Goal: Find specific page/section: Find specific page/section

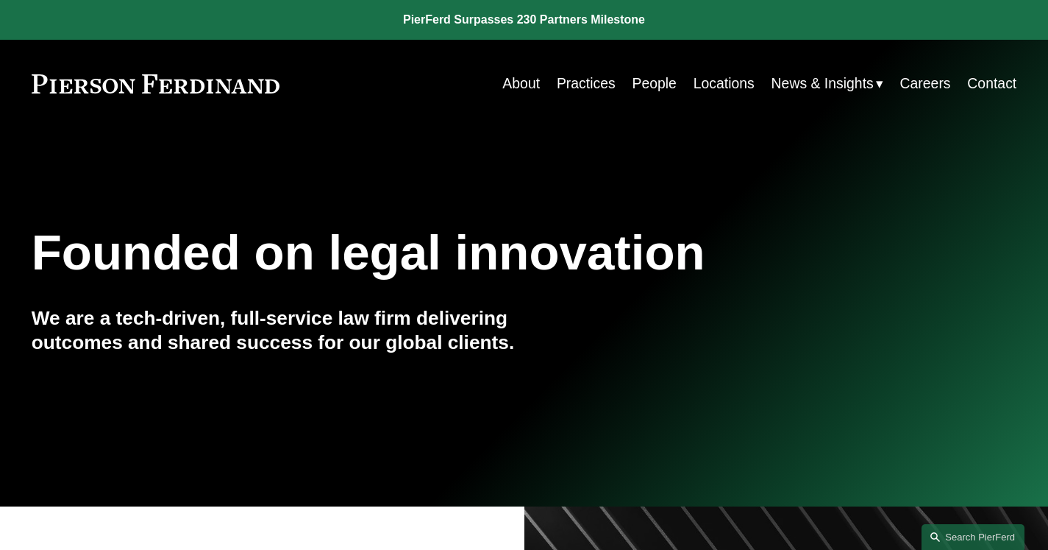
click at [511, 79] on link "About" at bounding box center [522, 83] width 38 height 29
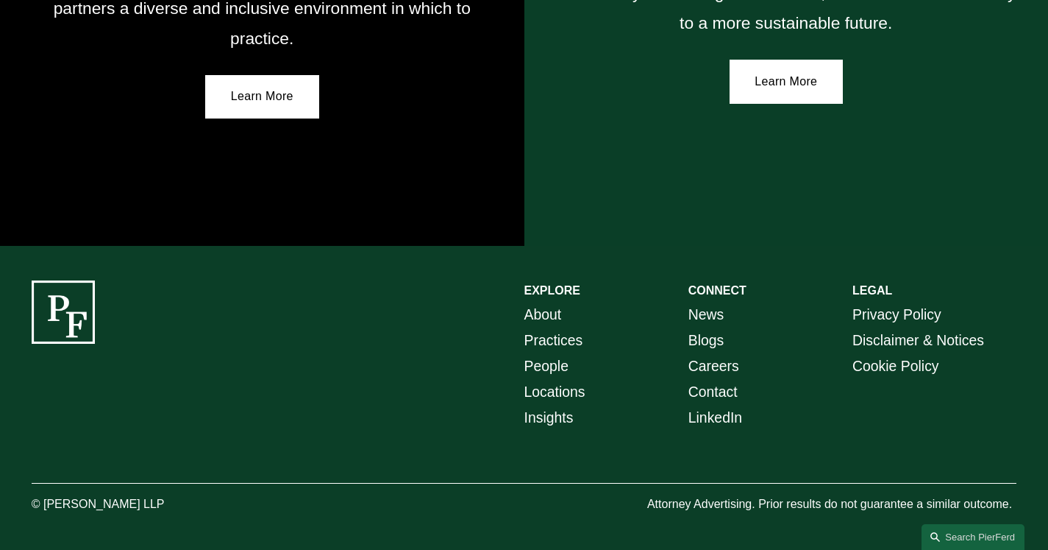
scroll to position [2630, 0]
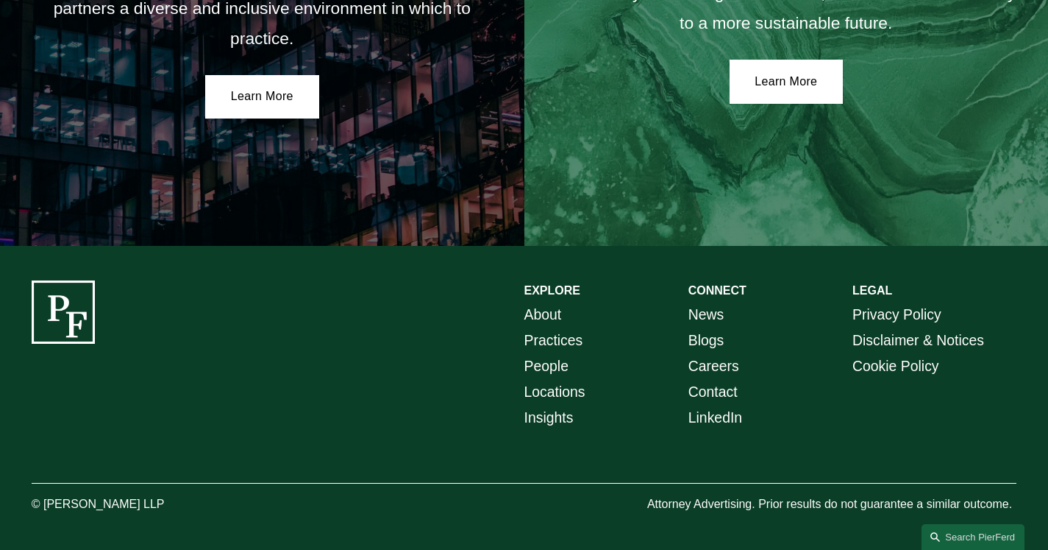
click at [702, 374] on link "Careers" at bounding box center [714, 366] width 51 height 26
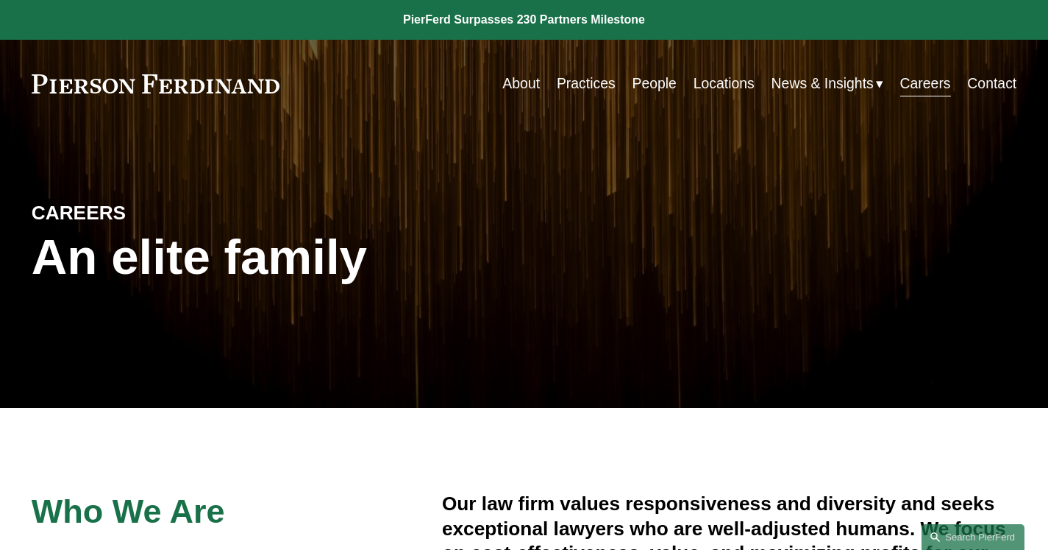
click at [667, 83] on link "People" at bounding box center [654, 83] width 44 height 29
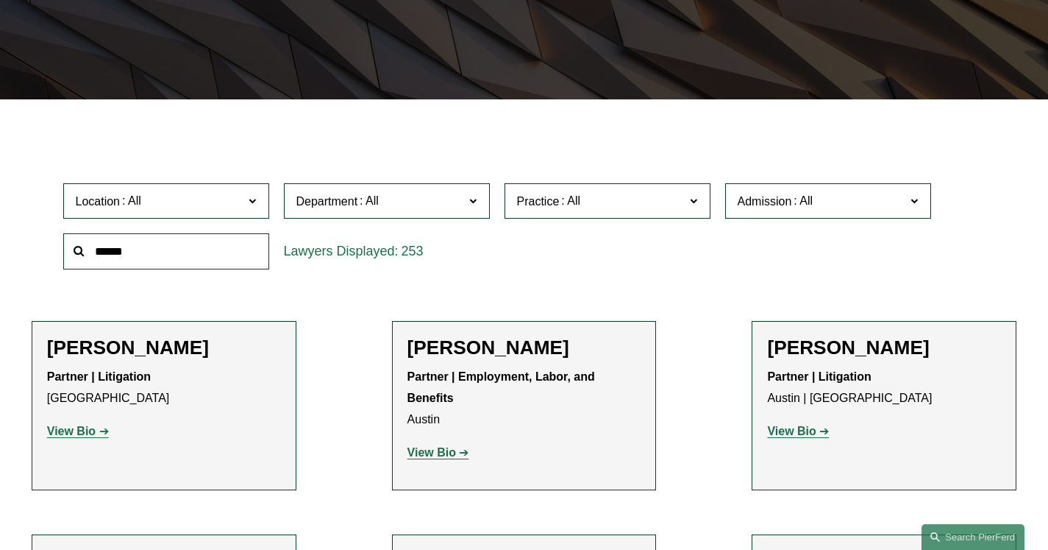
scroll to position [316, 0]
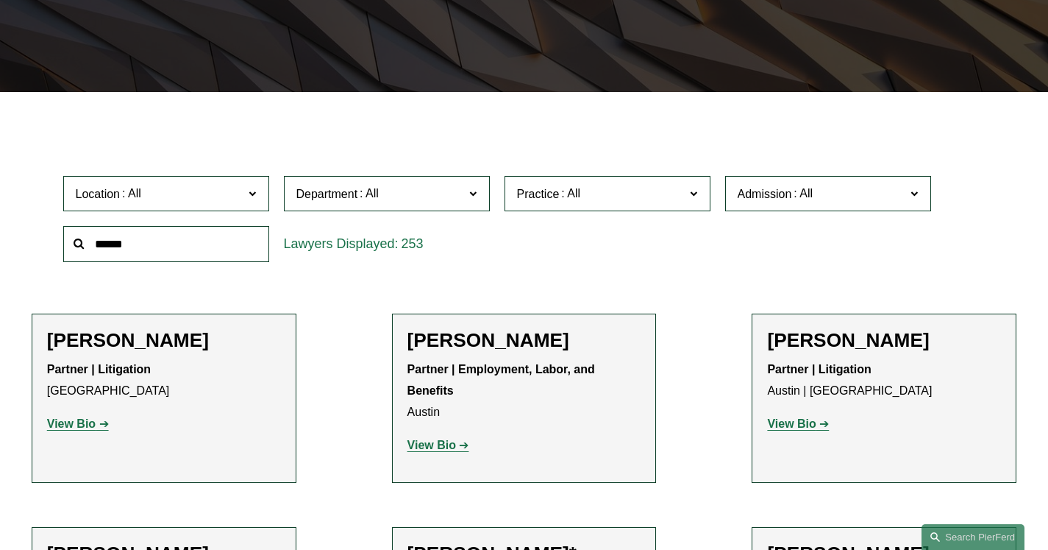
click at [148, 175] on div "Location All Atlanta Austin Boston Charlotte Chicago Cincinnati Cleveland Colum…" at bounding box center [166, 193] width 221 height 51
click at [149, 185] on label "Location" at bounding box center [166, 194] width 206 height 36
click at [580, 219] on div "Practice All Antitrust Counseling Appellate Arbitration and Mediation Banking a…" at bounding box center [607, 193] width 221 height 51
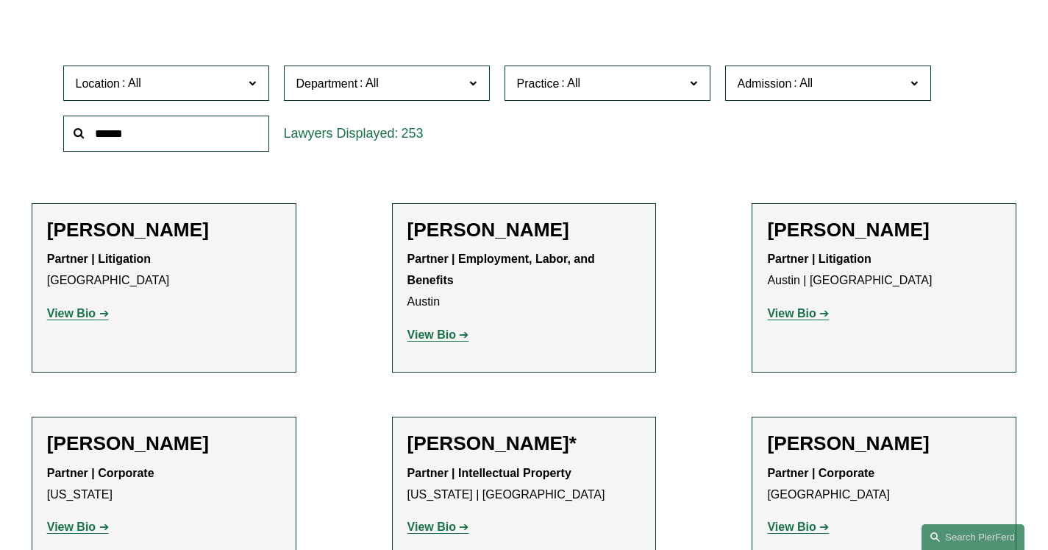
scroll to position [432, 0]
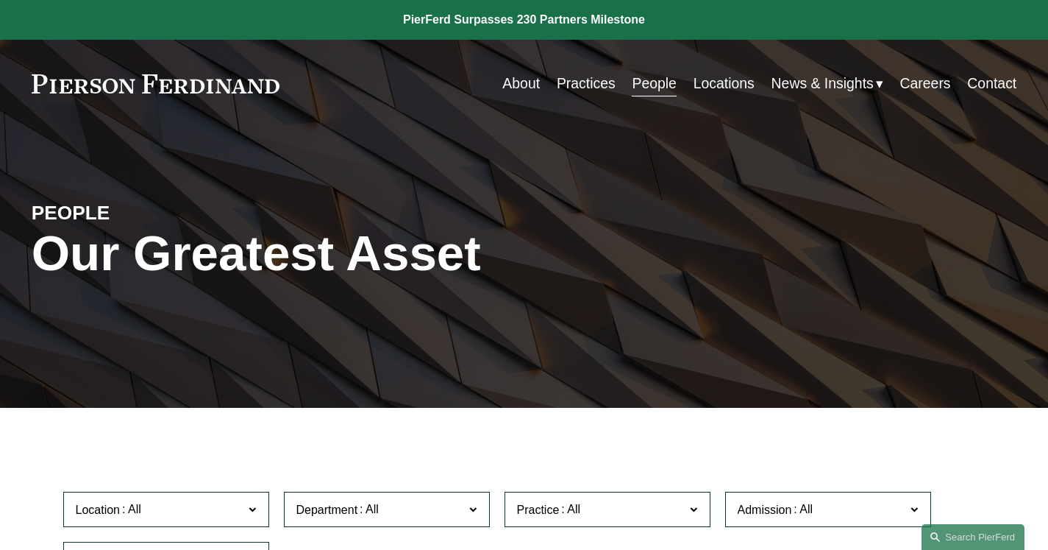
scroll to position [0, 0]
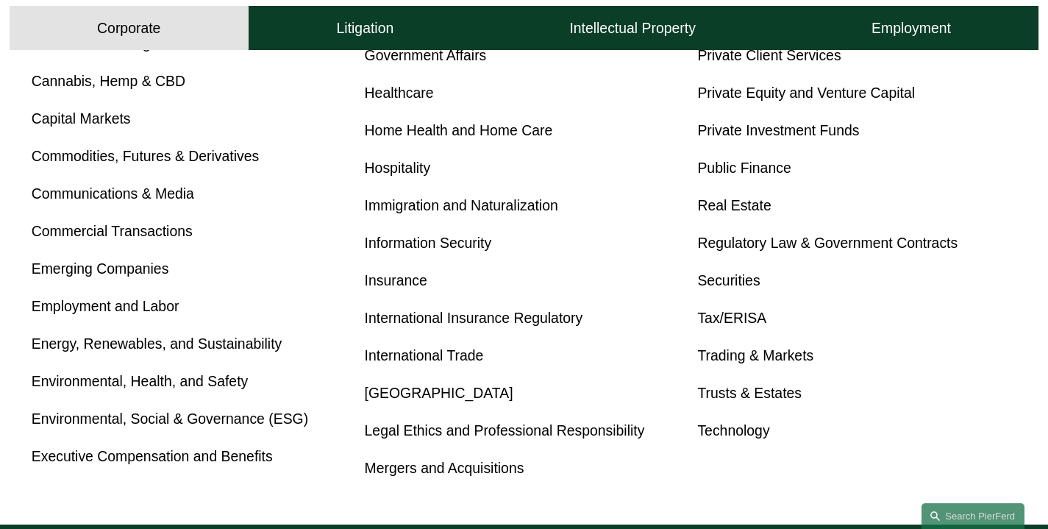
scroll to position [762, 0]
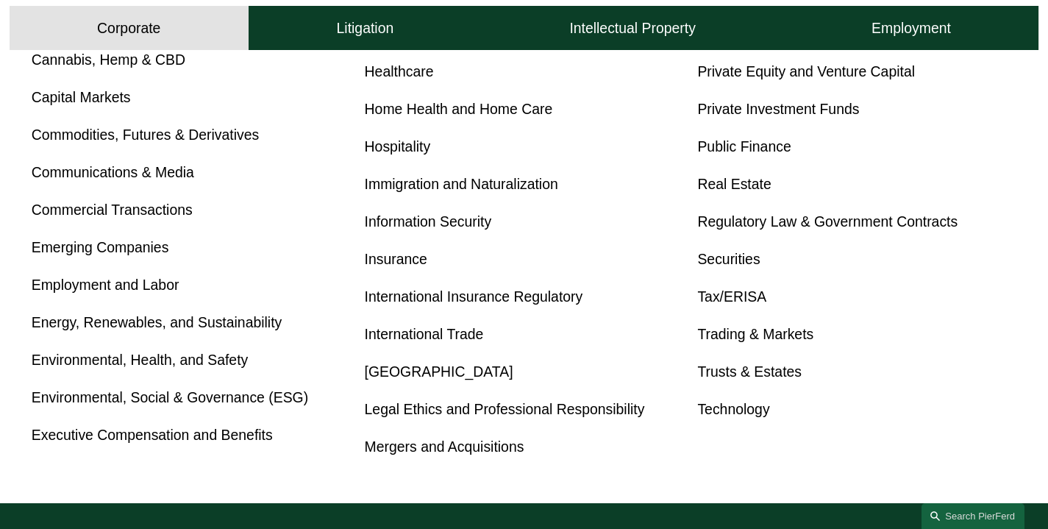
click at [714, 192] on link "Real Estate" at bounding box center [735, 184] width 74 height 16
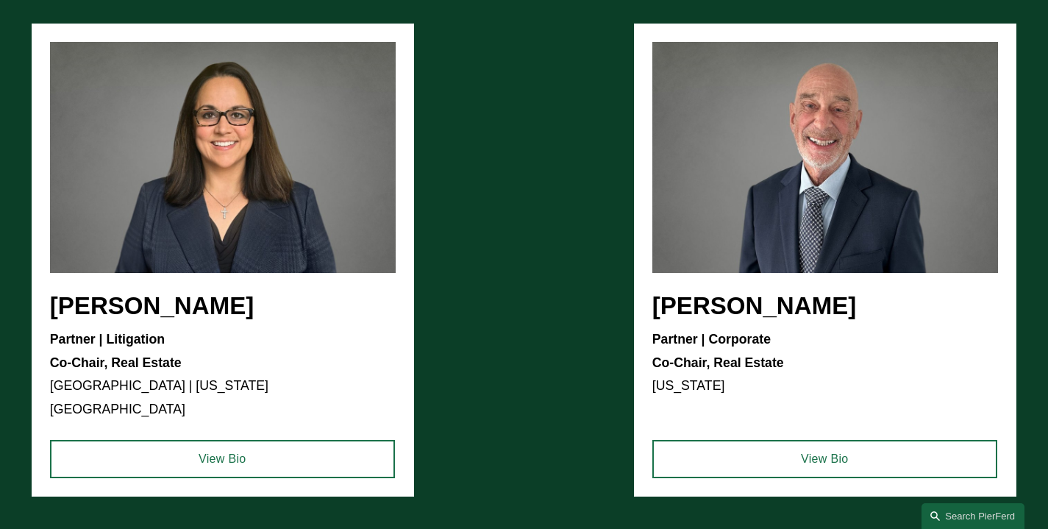
scroll to position [1674, 0]
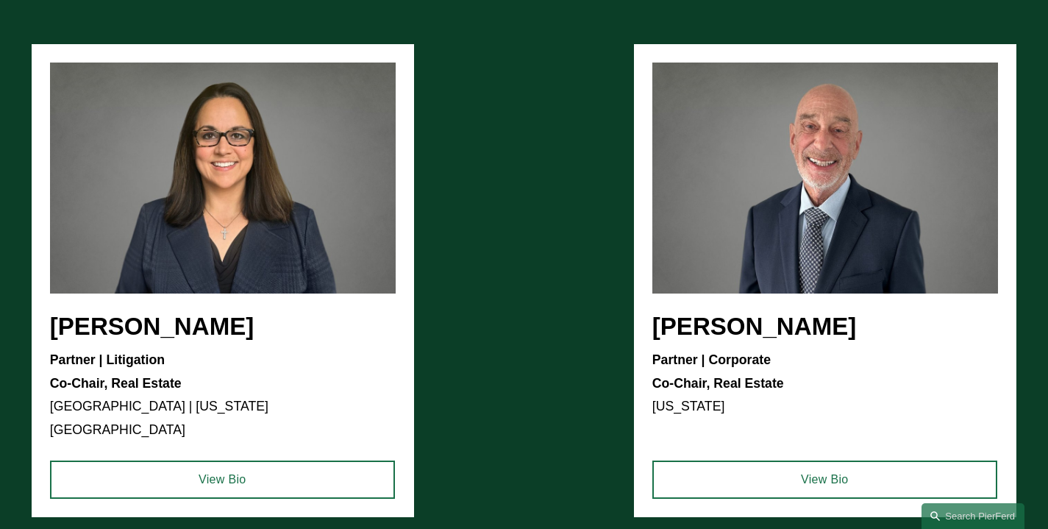
click at [708, 258] on ul "[PERSON_NAME] Partner | Litigation Co-Chair, Real Estate [GEOGRAPHIC_DATA] | [U…" at bounding box center [525, 280] width 986 height 473
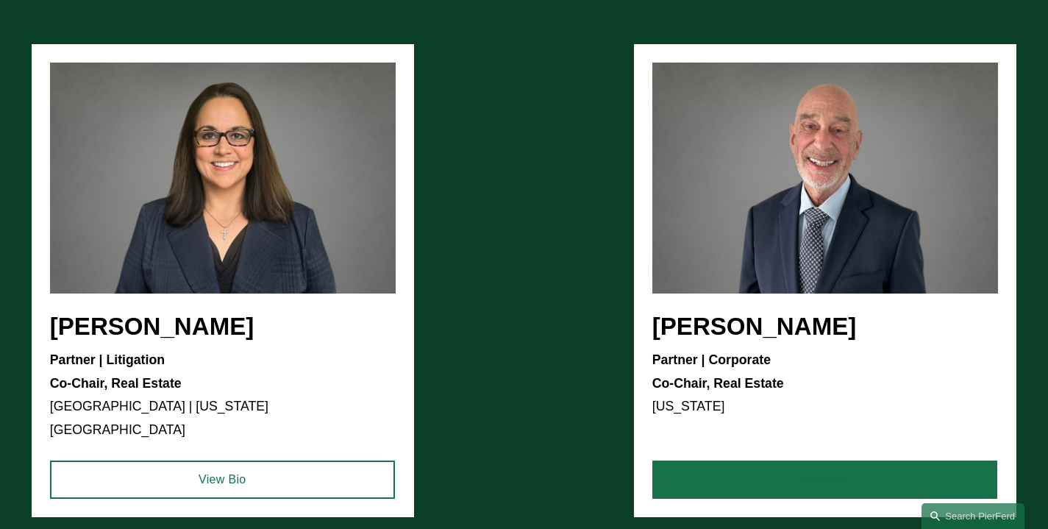
click at [816, 461] on link "View Bio" at bounding box center [825, 480] width 345 height 38
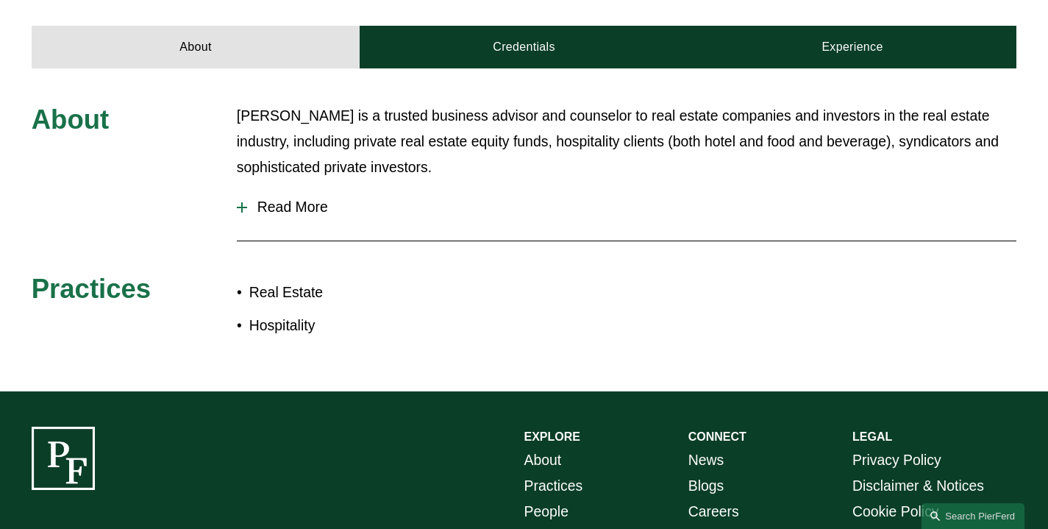
scroll to position [657, 0]
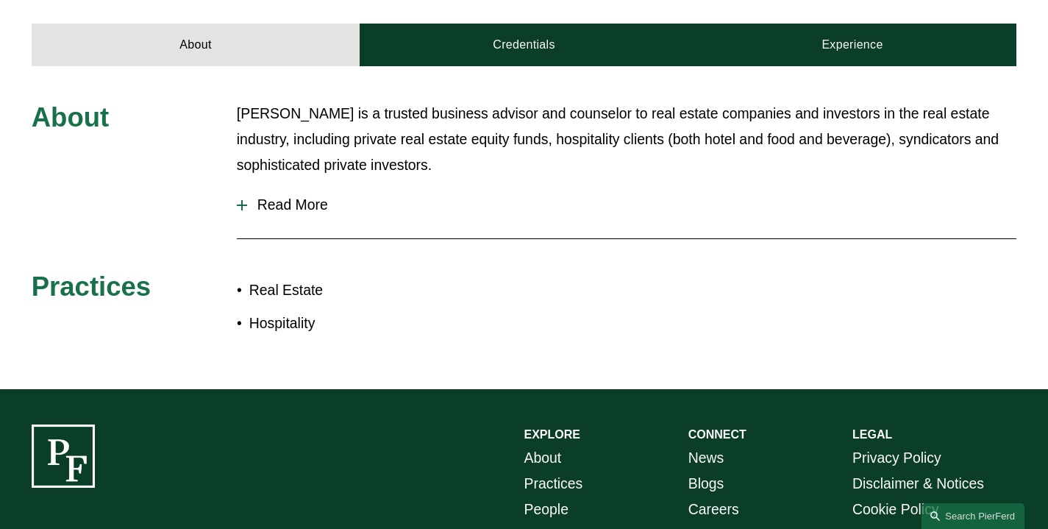
click at [257, 196] on span "Read More" at bounding box center [632, 204] width 770 height 17
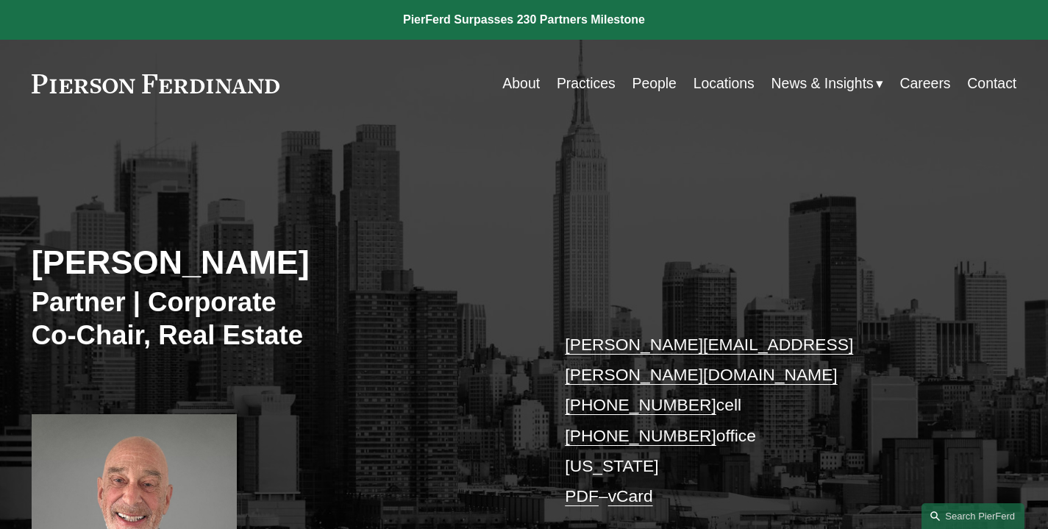
scroll to position [0, 0]
click at [522, 77] on link "About" at bounding box center [522, 83] width 38 height 29
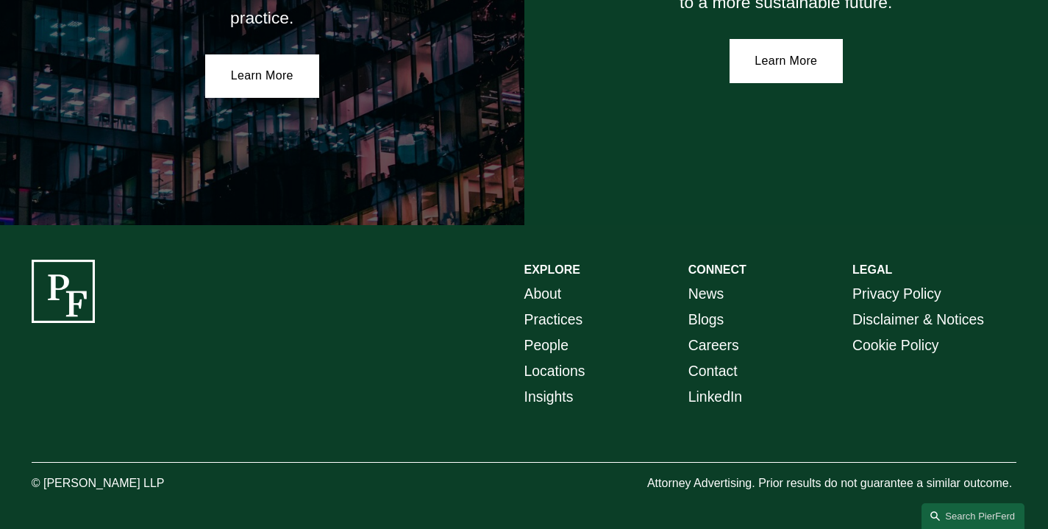
scroll to position [2644, 0]
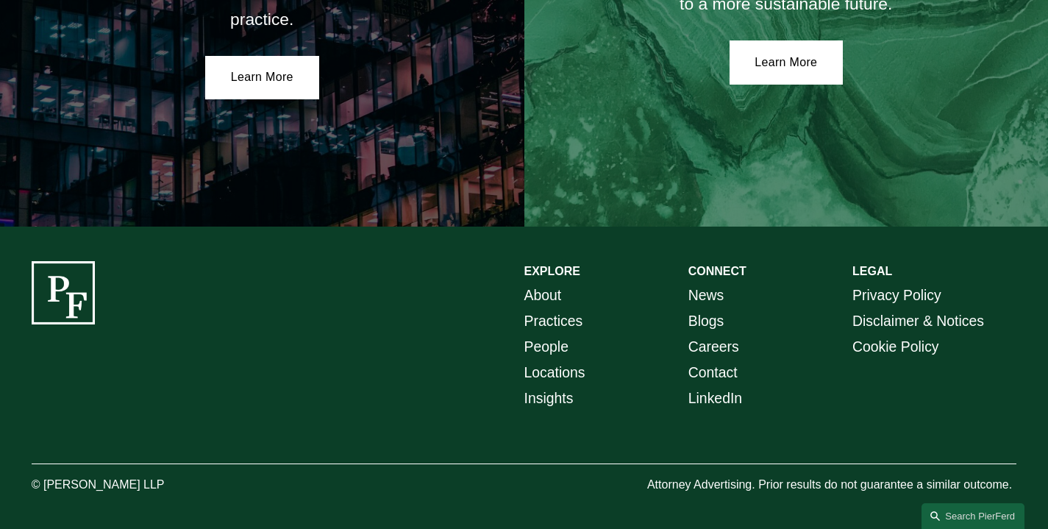
click at [545, 379] on link "Locations" at bounding box center [555, 373] width 61 height 26
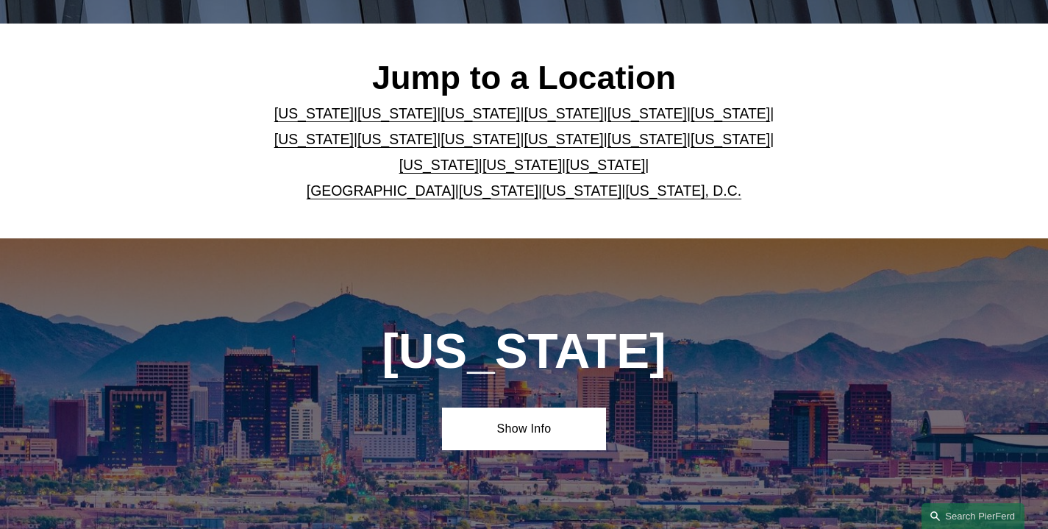
scroll to position [386, 0]
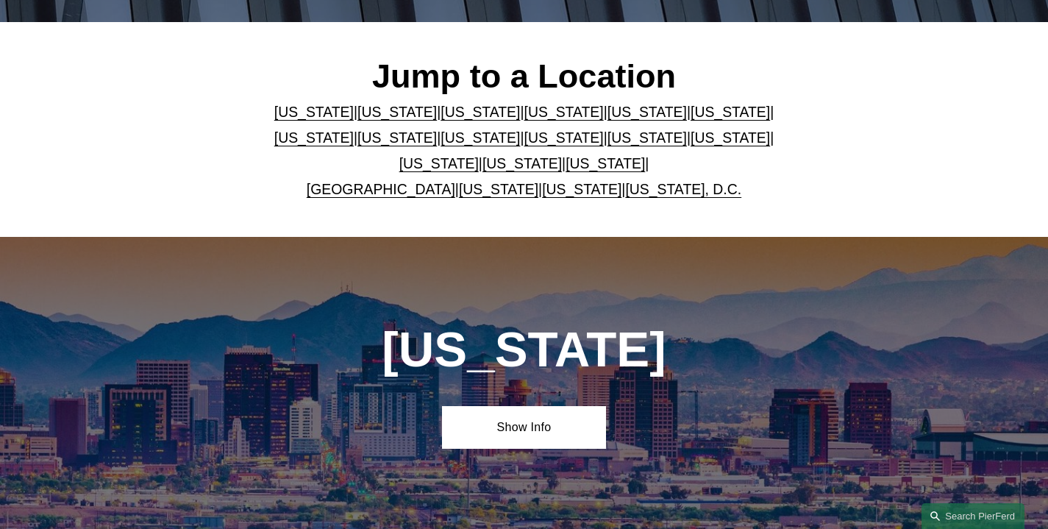
click at [377, 115] on link "[US_STATE]" at bounding box center [397, 112] width 79 height 16
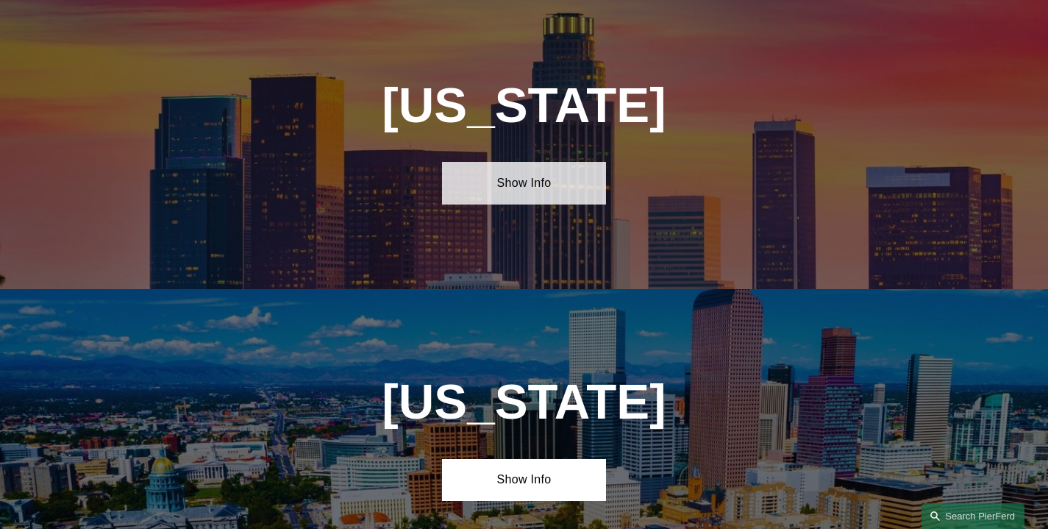
click at [489, 189] on link "Show Info" at bounding box center [524, 183] width 164 height 43
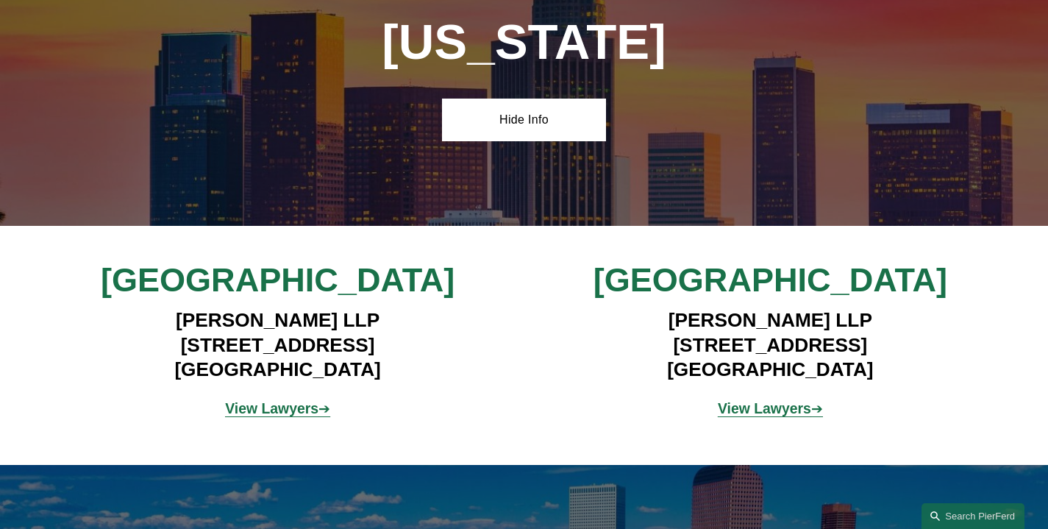
scroll to position [1004, 0]
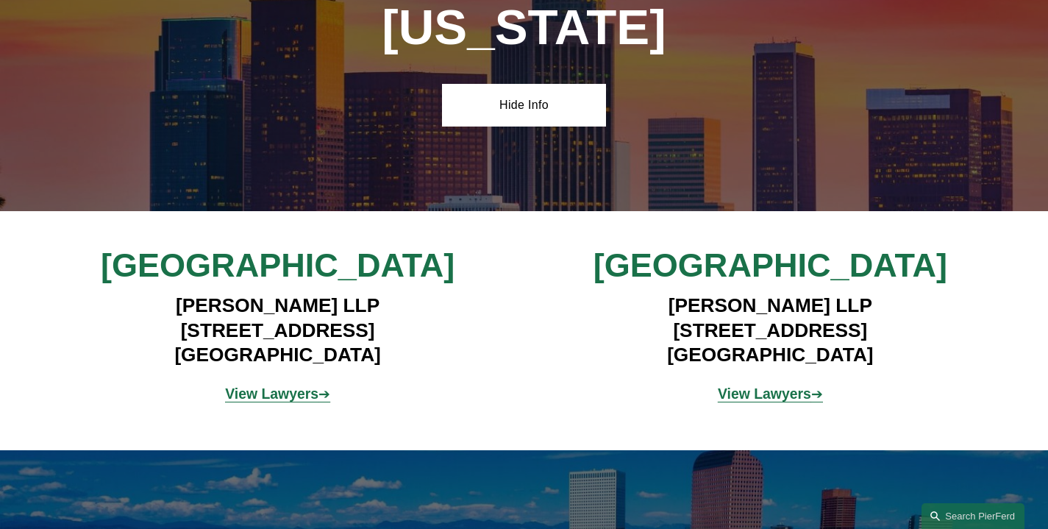
click at [268, 402] on strong "View Lawyers" at bounding box center [271, 394] width 93 height 16
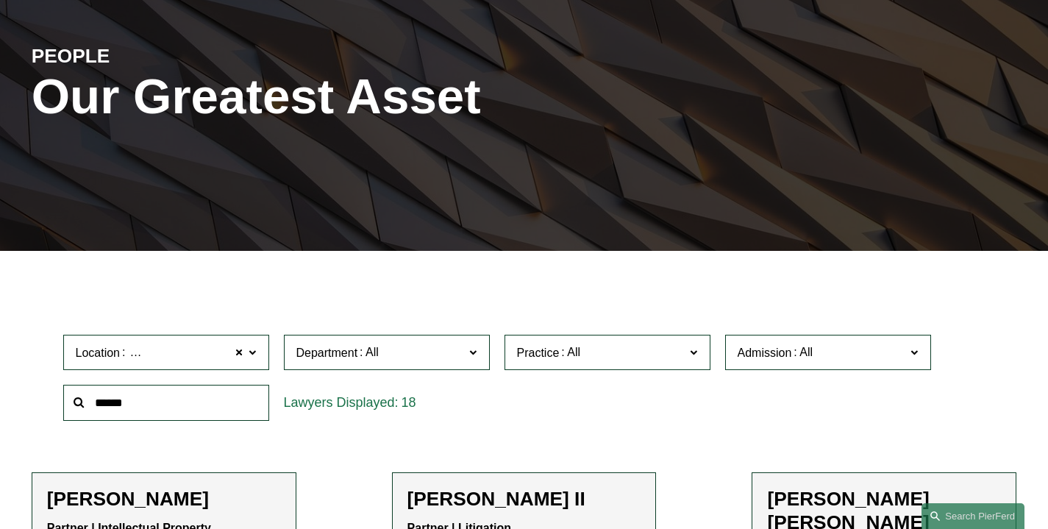
scroll to position [157, 0]
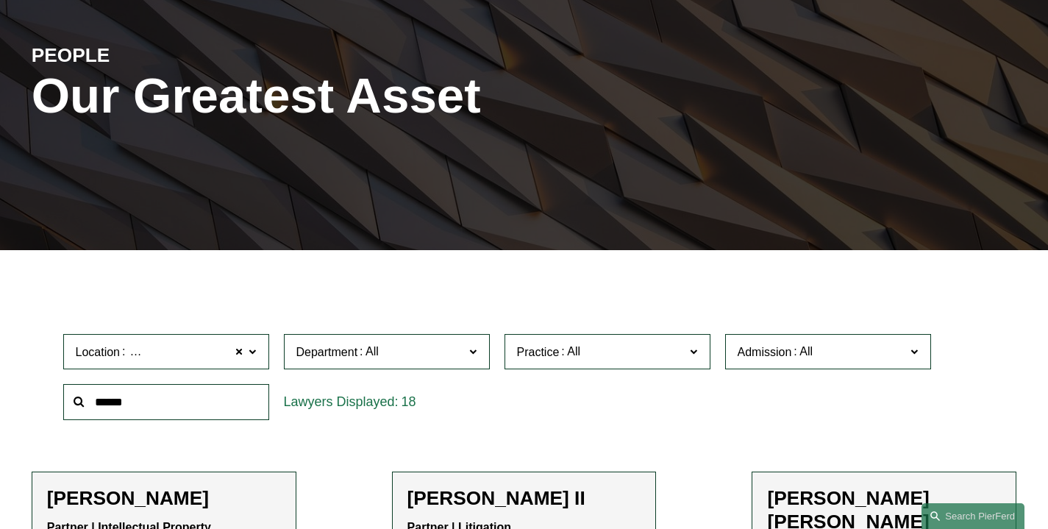
click at [385, 347] on span "Department" at bounding box center [381, 352] width 168 height 20
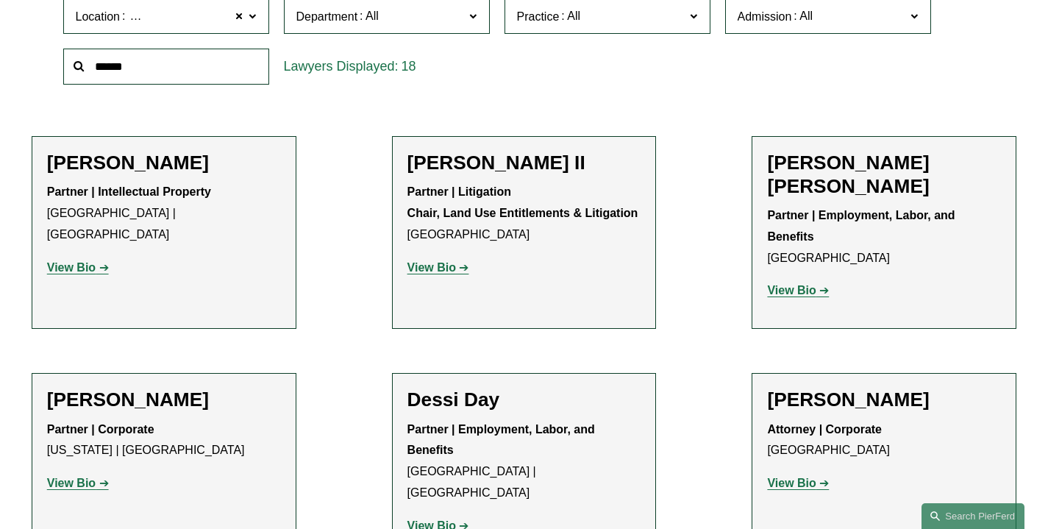
scroll to position [485, 0]
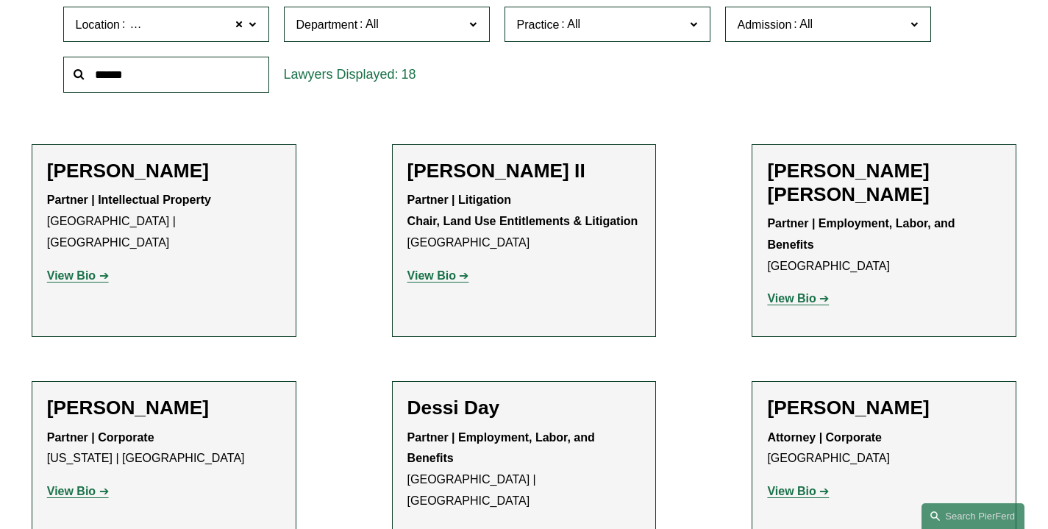
click at [592, 91] on div "Location [GEOGRAPHIC_DATA] [GEOGRAPHIC_DATA] All [GEOGRAPHIC_DATA] [GEOGRAPHIC_…" at bounding box center [524, 49] width 937 height 101
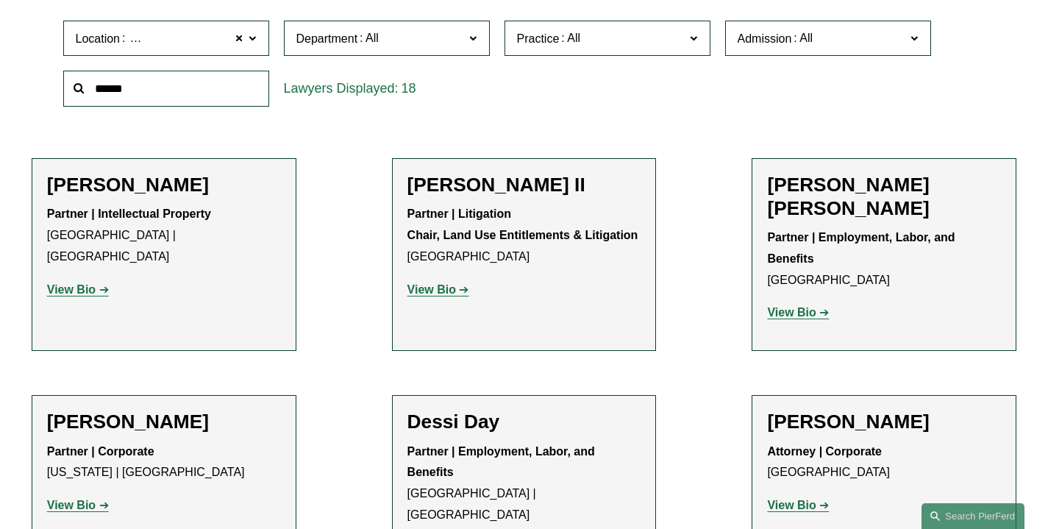
click at [0, 0] on link "Corporate" at bounding box center [0, 0] width 0 height 0
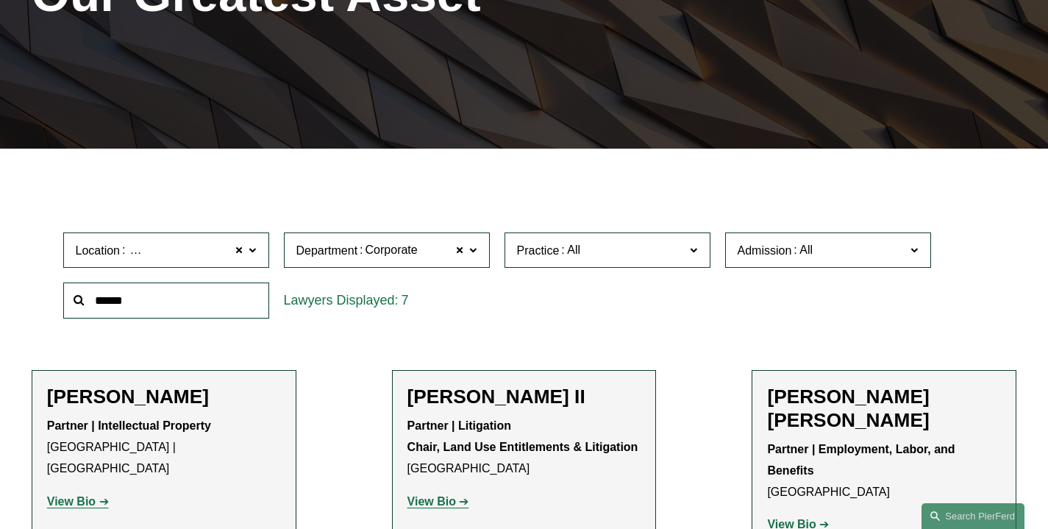
scroll to position [258, 0]
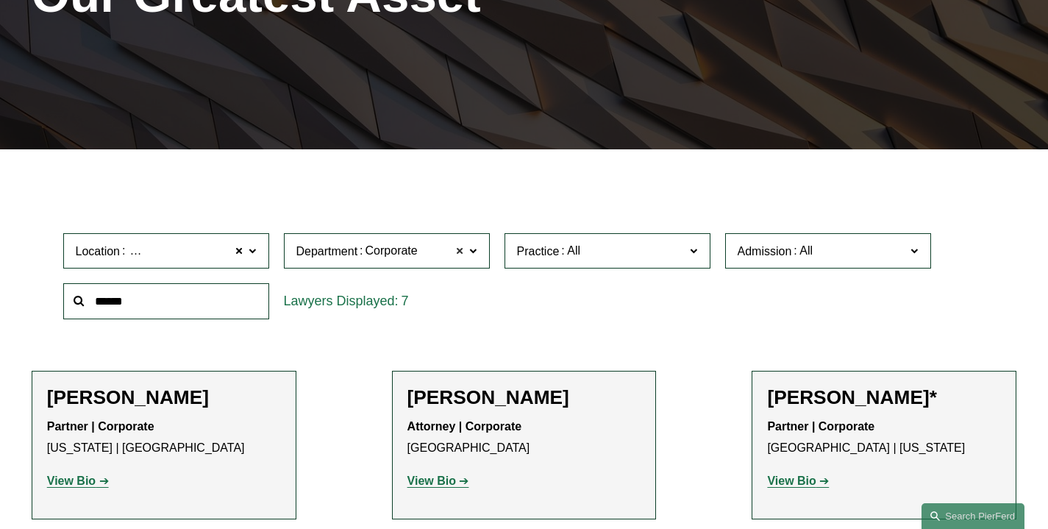
click at [458, 252] on span at bounding box center [459, 250] width 9 height 19
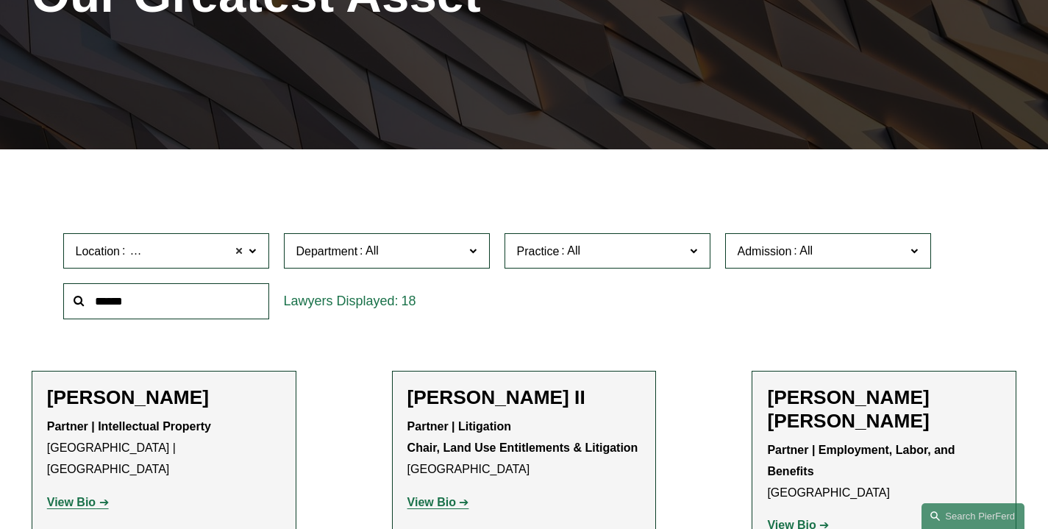
click at [241, 252] on span at bounding box center [239, 250] width 9 height 19
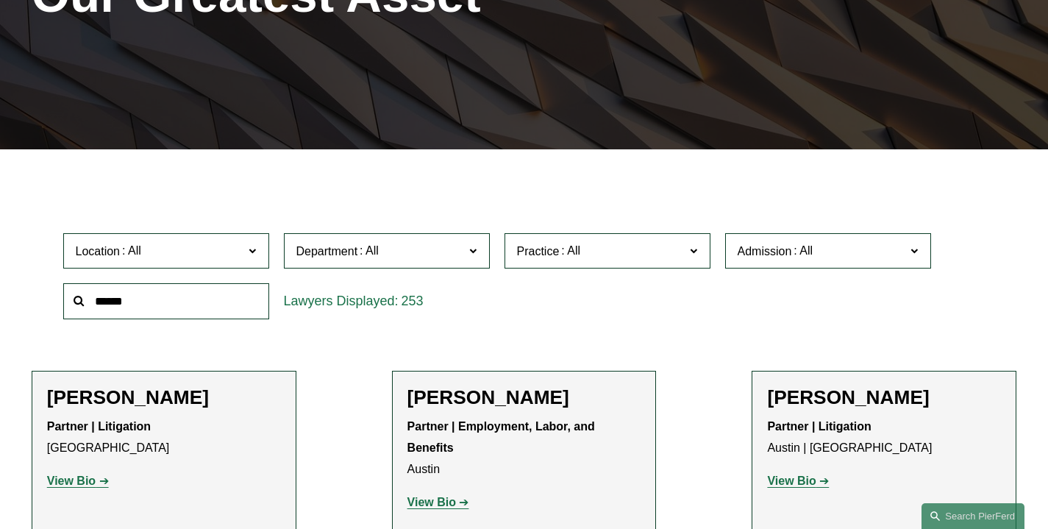
click at [346, 255] on span "Department" at bounding box center [328, 250] width 62 height 13
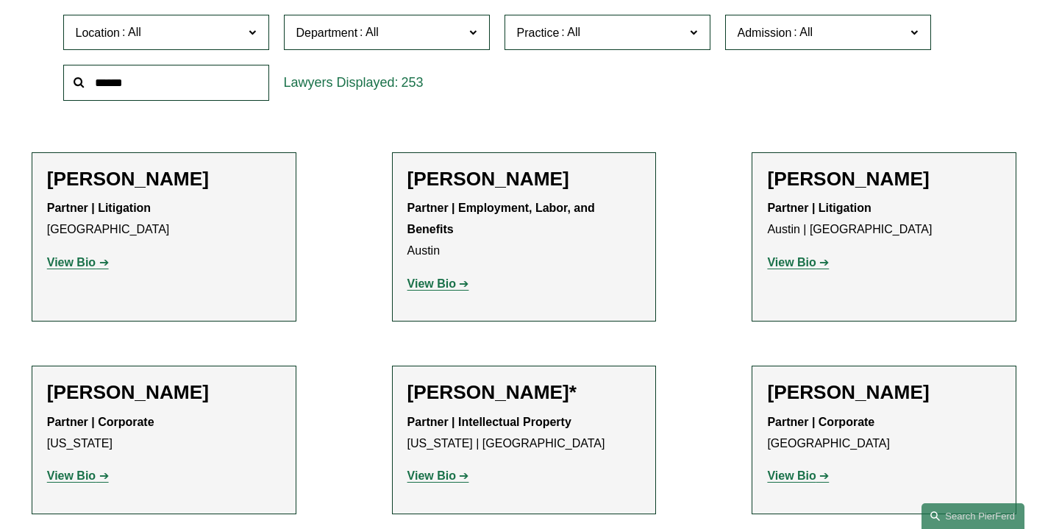
scroll to position [486, 0]
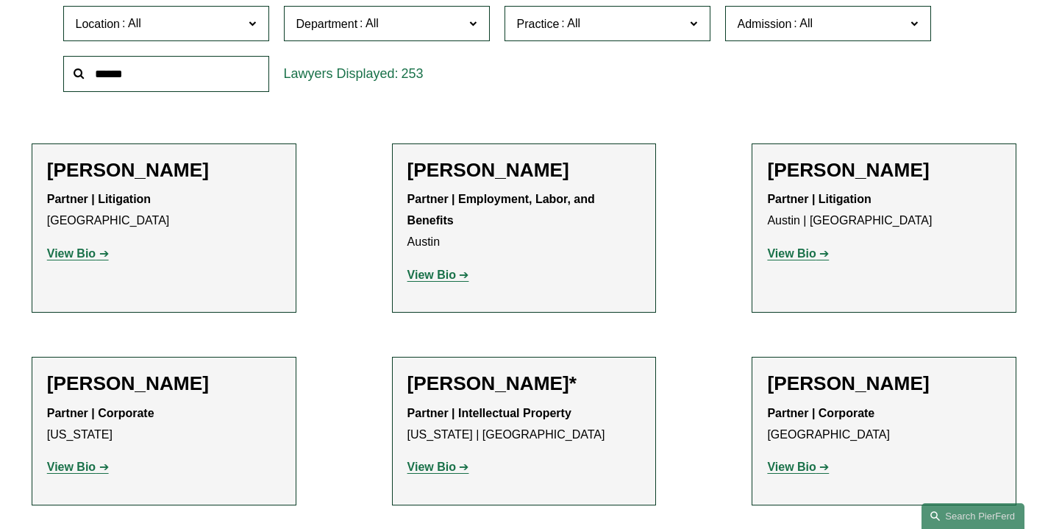
click at [545, 75] on div "Location All [GEOGRAPHIC_DATA] [GEOGRAPHIC_DATA] [GEOGRAPHIC_DATA] [GEOGRAPHIC_…" at bounding box center [524, 49] width 937 height 101
click at [553, 26] on span "Practice" at bounding box center [538, 23] width 43 height 13
click at [0, 0] on link "Real Estate" at bounding box center [0, 0] width 0 height 0
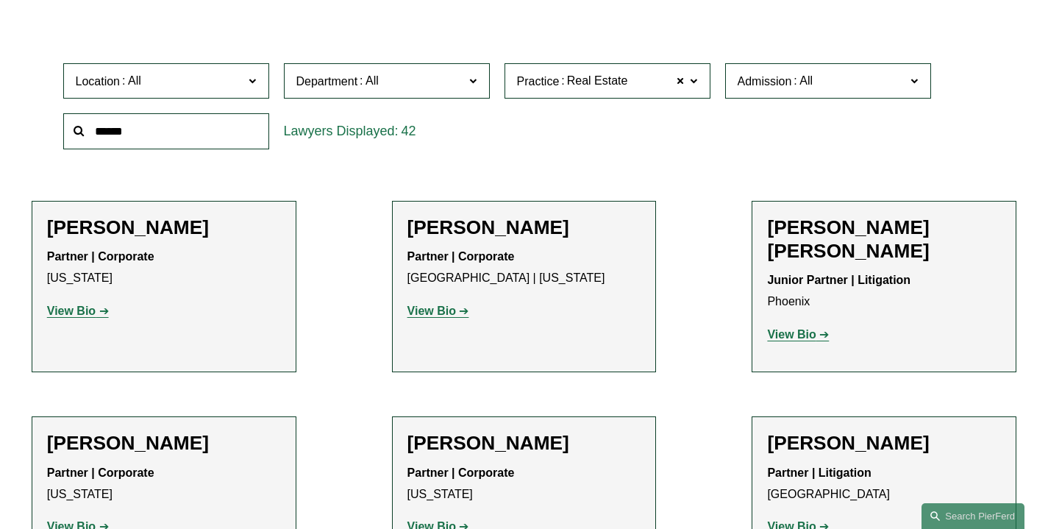
scroll to position [429, 0]
click at [197, 77] on span "Location" at bounding box center [160, 81] width 168 height 20
click at [443, 130] on div "42" at bounding box center [387, 131] width 206 height 36
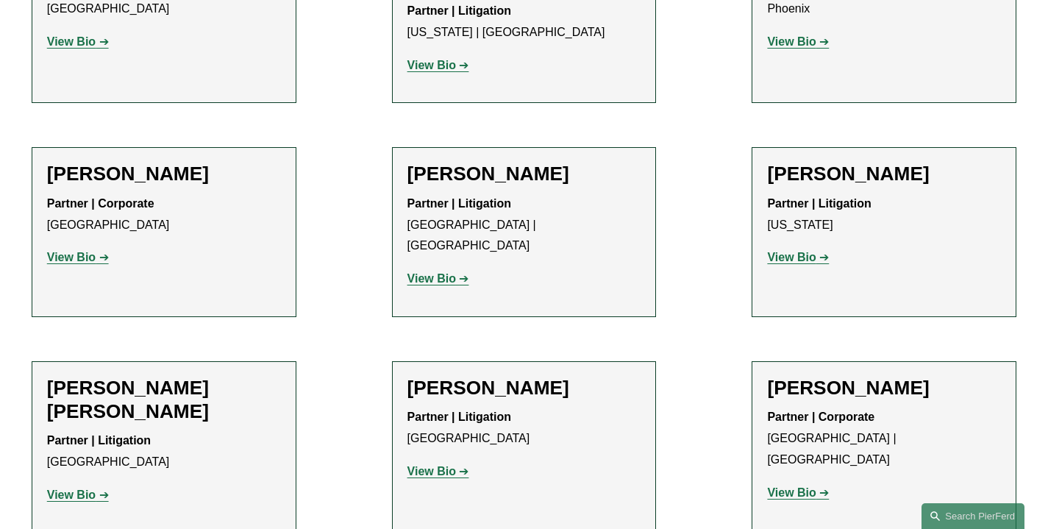
scroll to position [2175, 0]
